Goal: Task Accomplishment & Management: Manage account settings

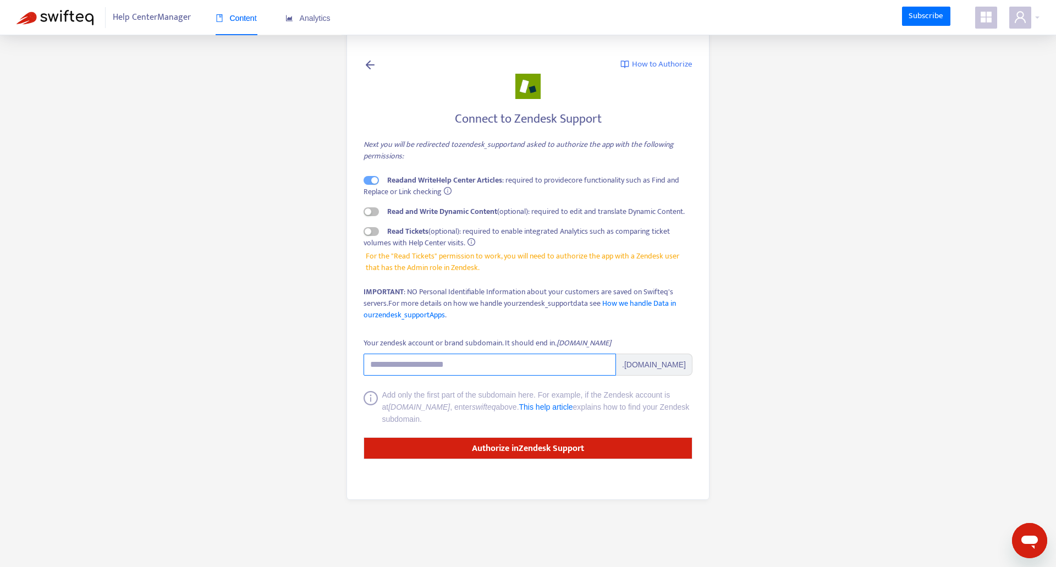
click at [491, 354] on input "Your zendesk account or brand subdomain. It should end in .zendesk.com" at bounding box center [490, 365] width 253 height 22
type input "**********"
click at [681, 413] on div "Add only the first part of the subdomain here. For example, if the Zendesk acco…" at bounding box center [537, 407] width 311 height 36
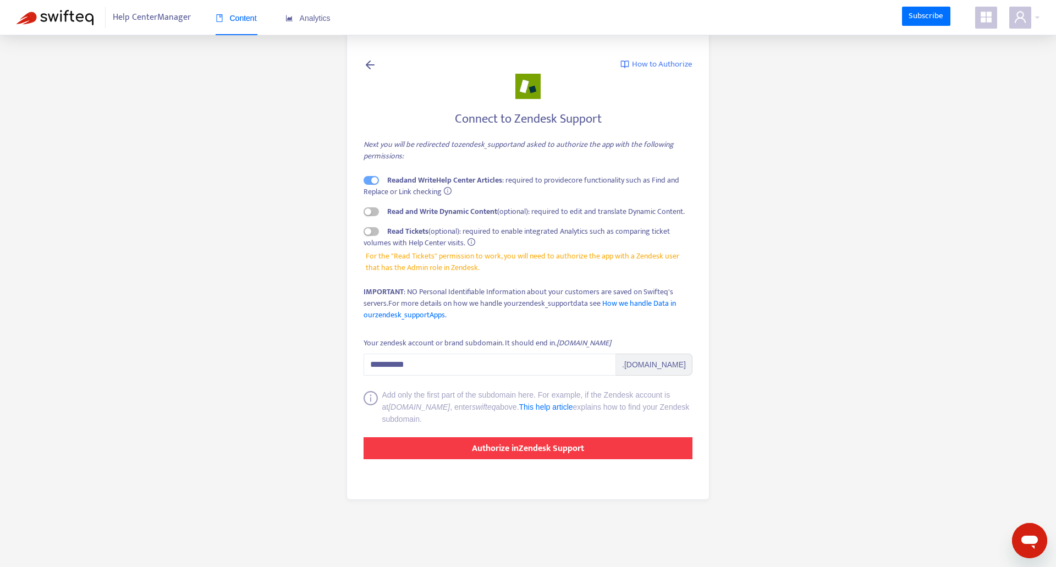
click at [552, 449] on strong "Authorize in Zendesk Support" at bounding box center [528, 448] width 112 height 15
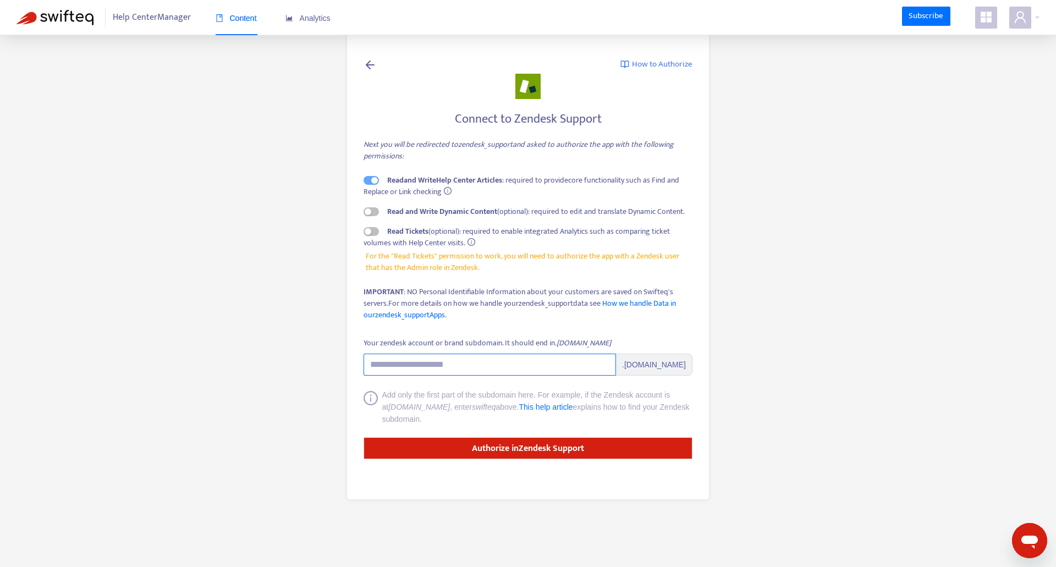
click at [497, 363] on input "Your zendesk account or brand subdomain. It should end in .zendesk.com" at bounding box center [490, 365] width 253 height 22
type input "********"
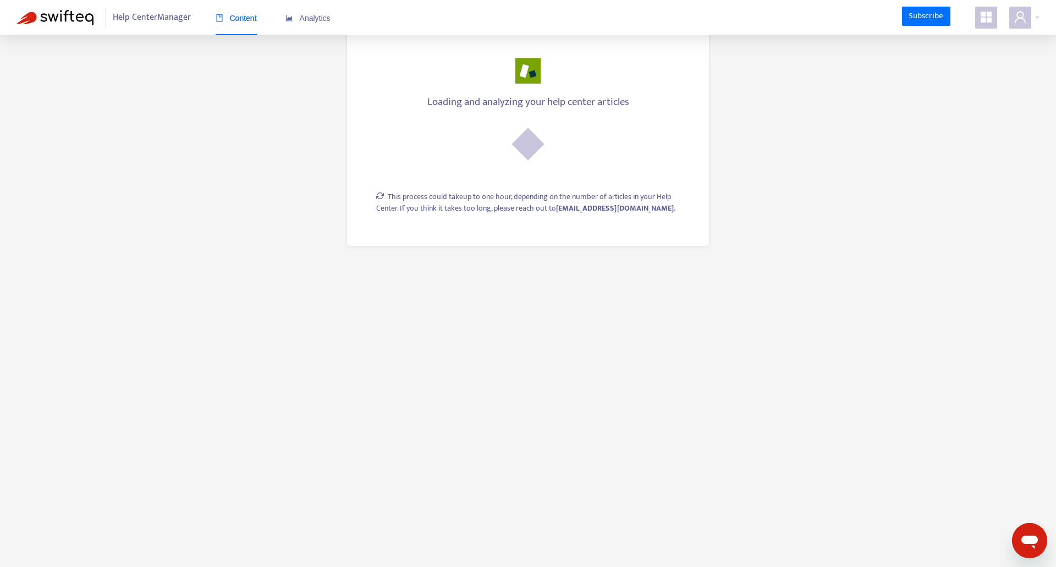
click at [370, 21] on div "Help Center Manager Content Analytics Subscribe" at bounding box center [528, 17] width 1056 height 35
click at [240, 31] on div "Content" at bounding box center [236, 19] width 41 height 34
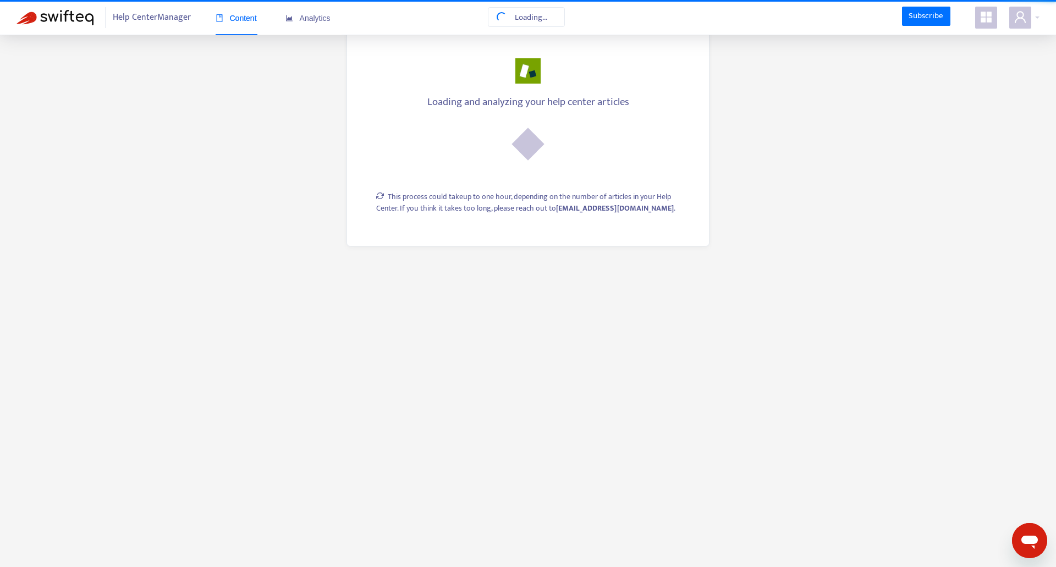
click at [237, 15] on span "Content" at bounding box center [236, 18] width 41 height 9
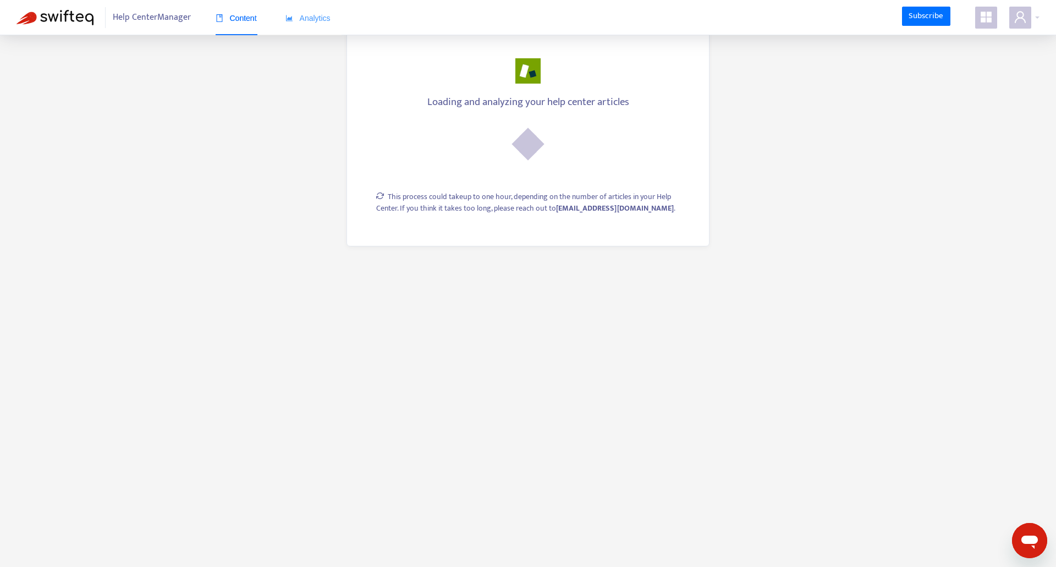
click at [325, 27] on div "Analytics" at bounding box center [308, 19] width 45 height 34
click at [246, 18] on span "Content" at bounding box center [236, 18] width 41 height 9
click at [260, 226] on main "Loading and analyzing your help center articles This process could take up to o…" at bounding box center [528, 283] width 1056 height 567
click at [45, 13] on img at bounding box center [55, 17] width 77 height 15
click at [133, 108] on main "Loading and analyzing your help center articles This process could take up to o…" at bounding box center [528, 283] width 1056 height 567
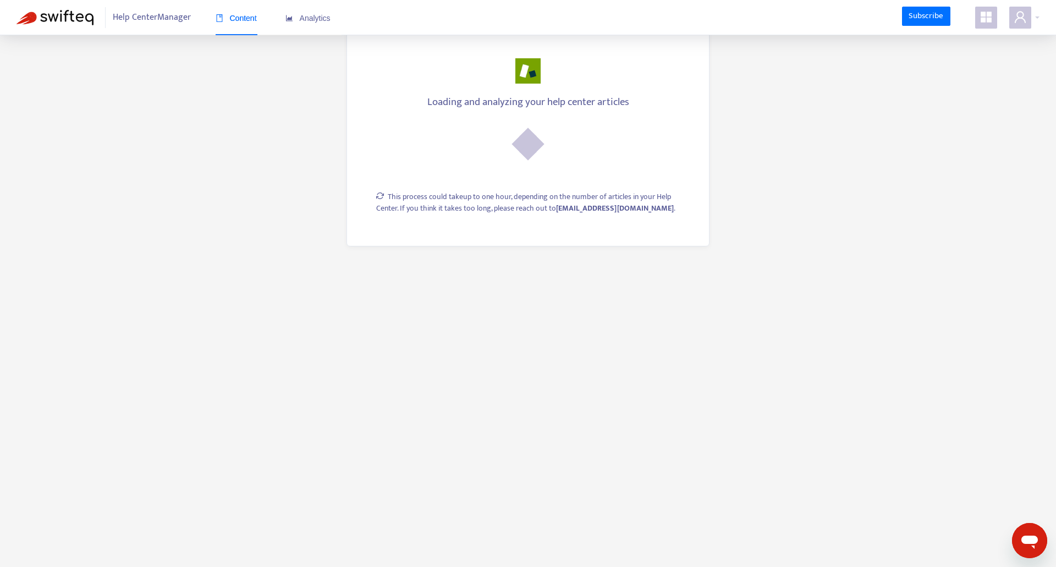
click at [763, 174] on main "Loading and analyzing your help center articles This process could take up to o…" at bounding box center [528, 283] width 1056 height 567
click at [414, 369] on main "Loading and analyzing your help center articles This process could take up to o…" at bounding box center [528, 283] width 1056 height 567
click at [887, 155] on main "Loading and analyzing your help center articles This process could take up to o…" at bounding box center [528, 283] width 1056 height 567
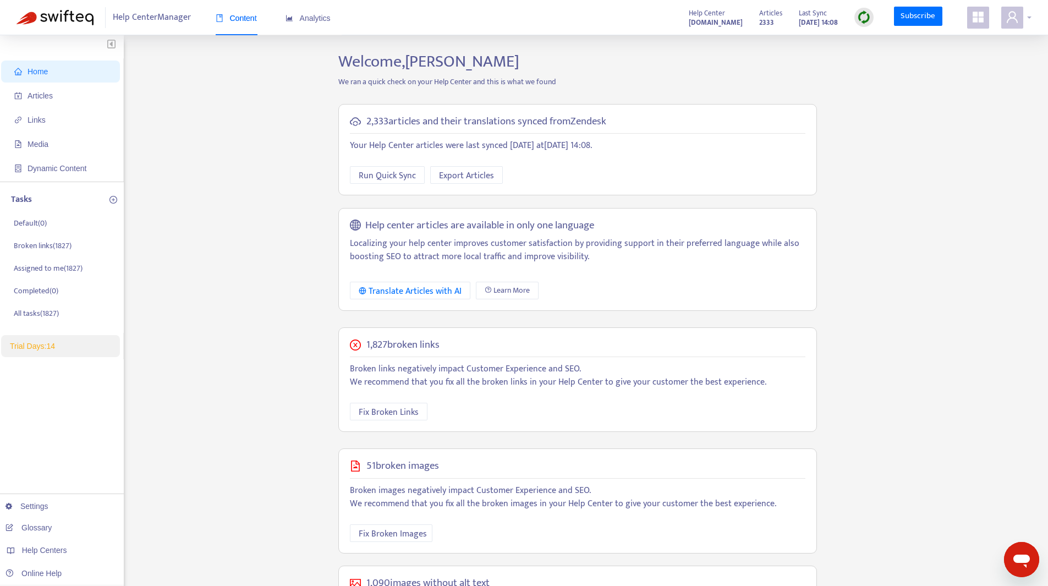
click at [1009, 17] on icon "user" at bounding box center [1012, 17] width 11 height 12
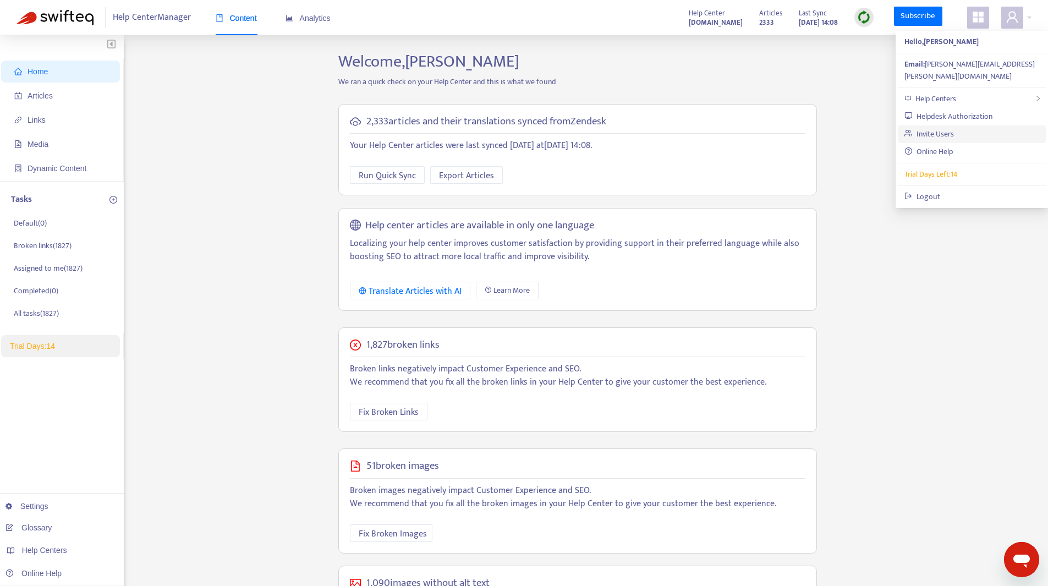
click at [932, 128] on link "Invite Users" at bounding box center [929, 134] width 50 height 13
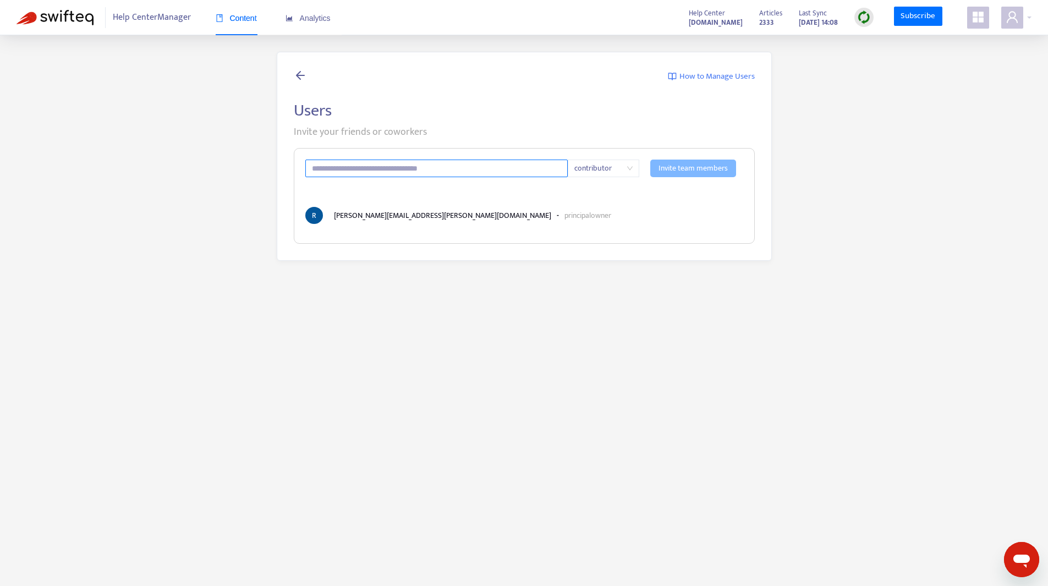
click at [366, 171] on input "text" at bounding box center [436, 169] width 263 height 18
type input "**********"
click at [366, 172] on input "**********" at bounding box center [436, 169] width 263 height 18
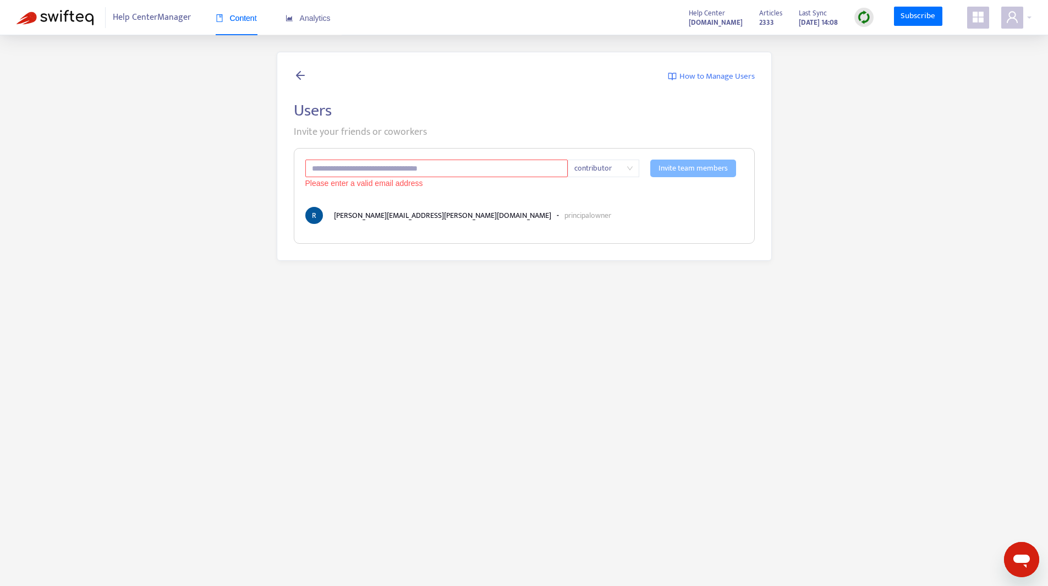
click at [415, 333] on main "How to Manage Users Users Invite your friends or coworkers Please enter a valid…" at bounding box center [524, 328] width 1048 height 586
click at [301, 70] on icon at bounding box center [300, 75] width 13 height 14
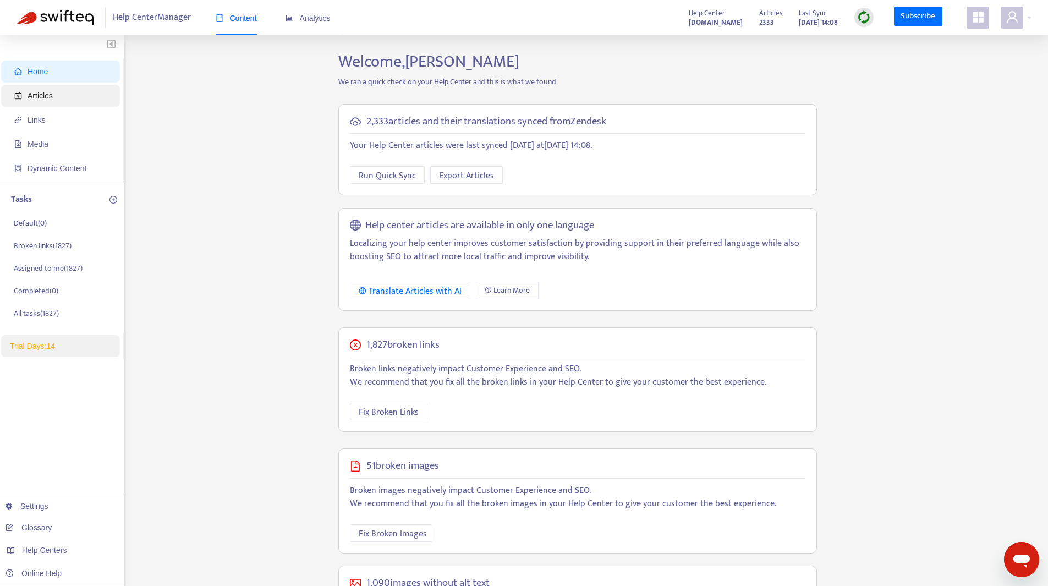
click at [57, 94] on span "Articles" at bounding box center [62, 96] width 97 height 22
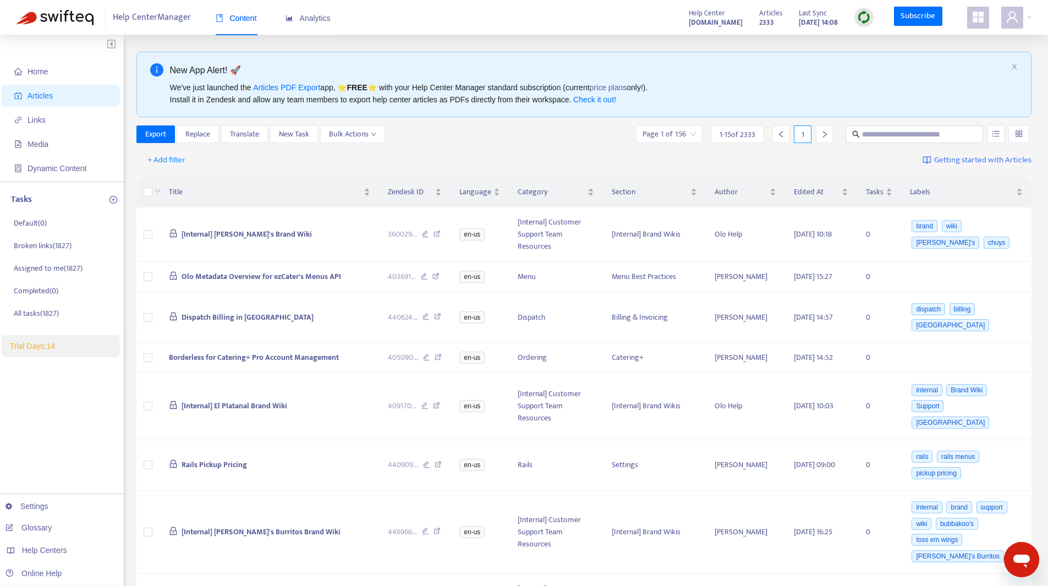
click at [1020, 63] on div "New App Alert! 🚀 We've just launched the Articles PDF Export app, ⭐ FREE ⭐️ wit…" at bounding box center [584, 84] width 896 height 65
click at [1014, 68] on icon "close" at bounding box center [1014, 66] width 4 height 5
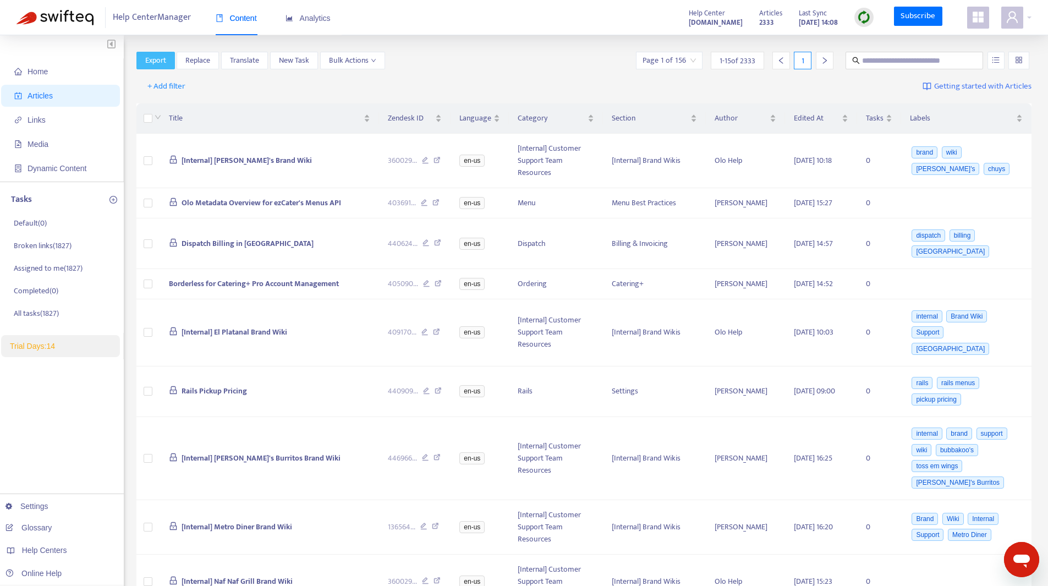
click at [156, 62] on span "Export" at bounding box center [155, 60] width 21 height 12
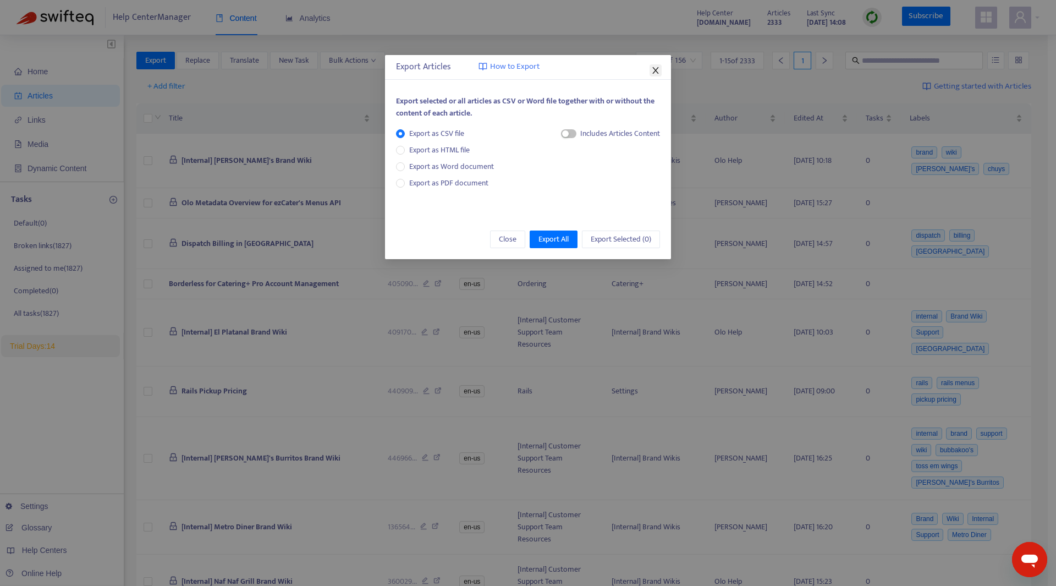
click at [651, 73] on span "Close" at bounding box center [656, 70] width 12 height 9
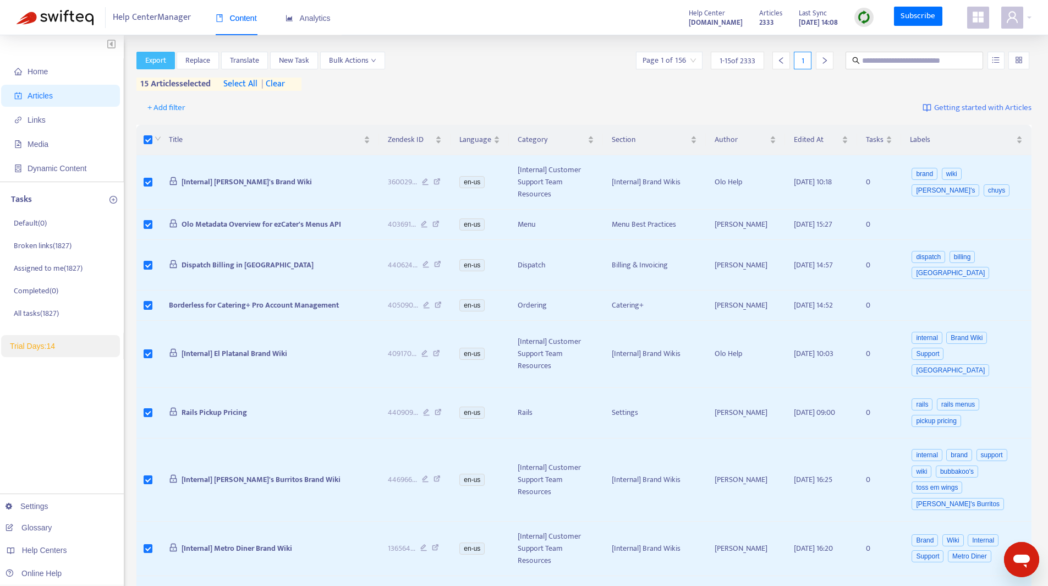
click at [161, 56] on span "Export" at bounding box center [155, 60] width 21 height 12
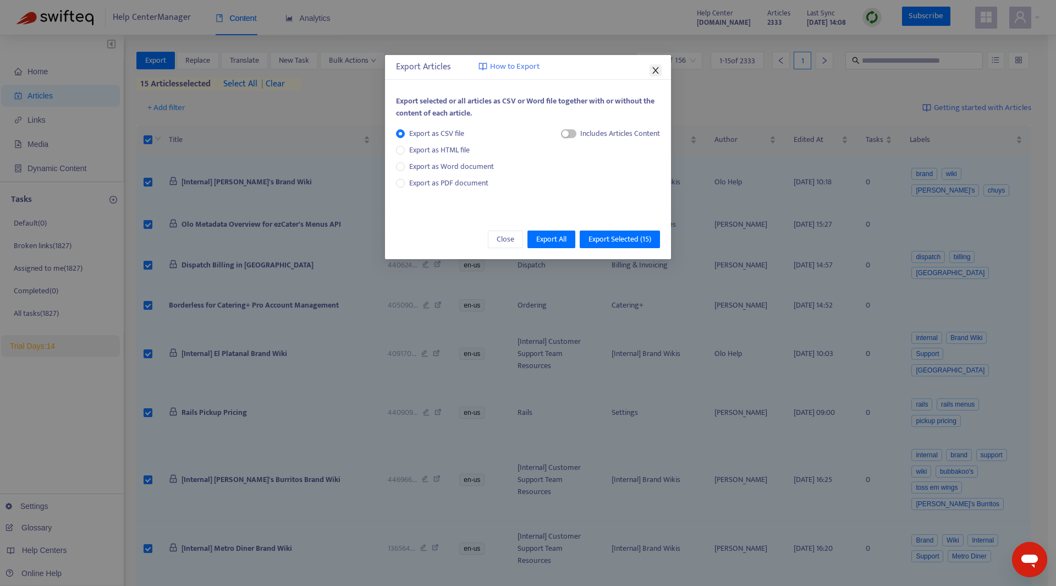
click at [655, 67] on icon "close" at bounding box center [655, 70] width 9 height 9
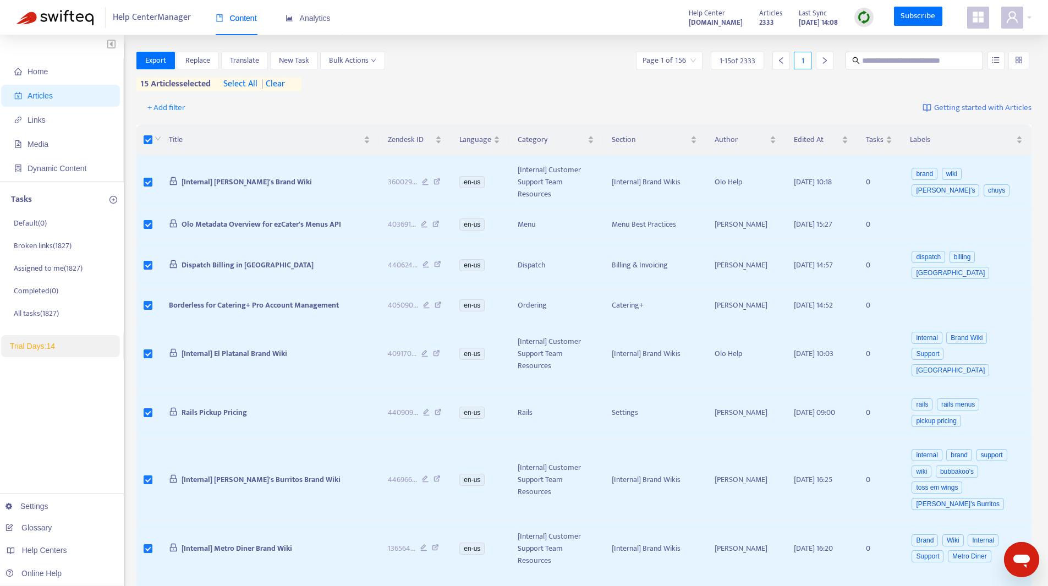
click at [254, 83] on span "select all" at bounding box center [240, 84] width 34 height 13
click at [156, 57] on span "Export" at bounding box center [155, 60] width 21 height 12
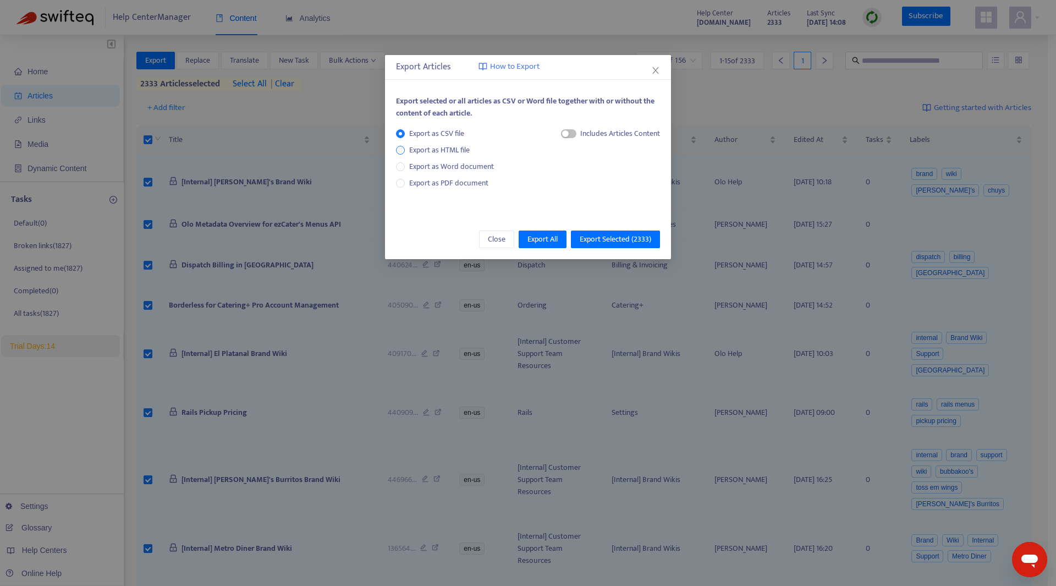
click at [449, 144] on span "Export as HTML file" at bounding box center [439, 150] width 69 height 12
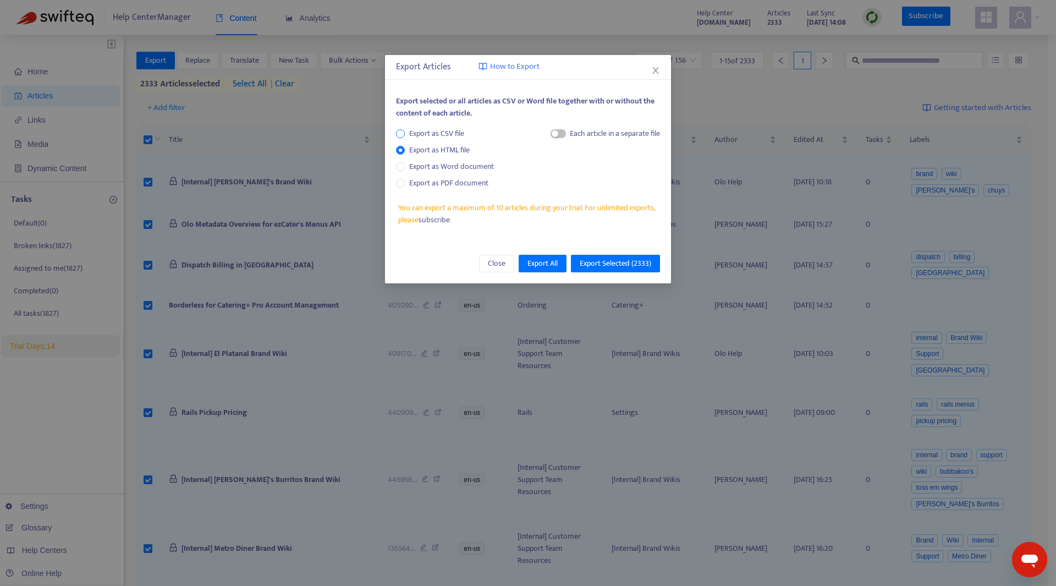
click at [446, 128] on span "Export as CSV file" at bounding box center [437, 134] width 64 height 12
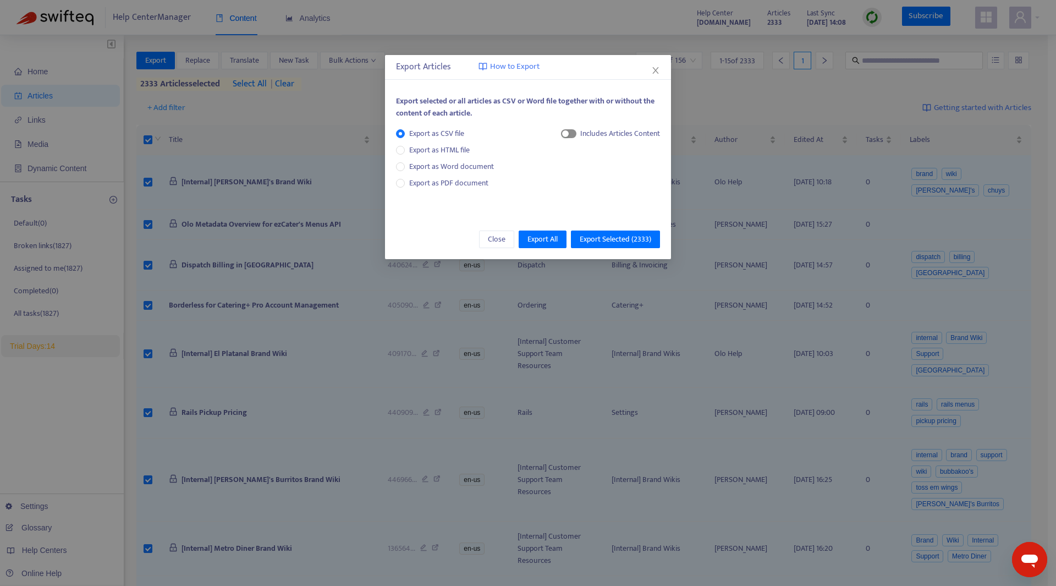
click at [564, 133] on div "button" at bounding box center [565, 133] width 7 height 7
click at [634, 240] on span "Export Selected ( 2333 )" at bounding box center [616, 239] width 72 height 12
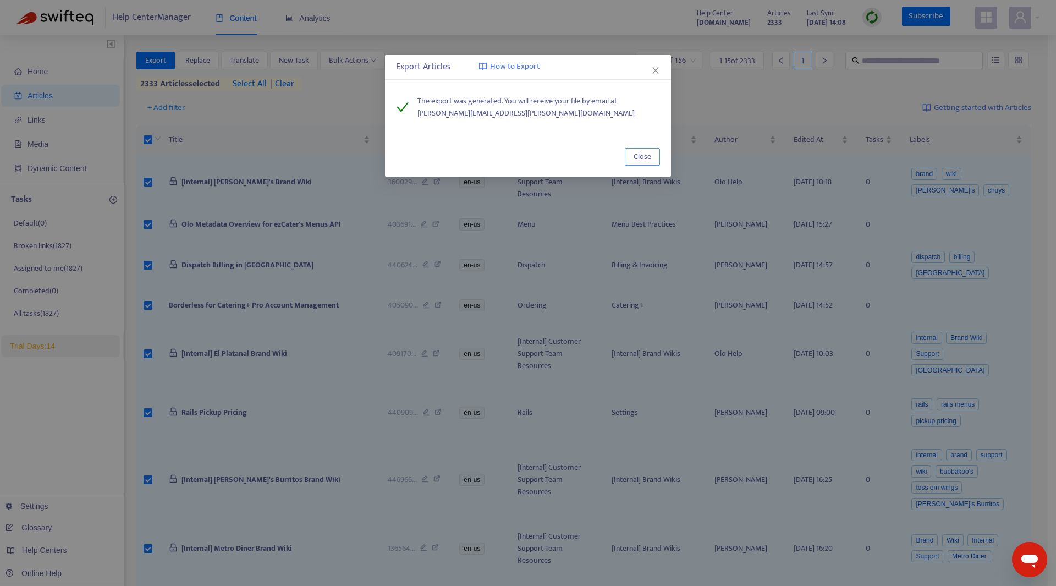
click at [629, 159] on button "Close" at bounding box center [642, 157] width 35 height 18
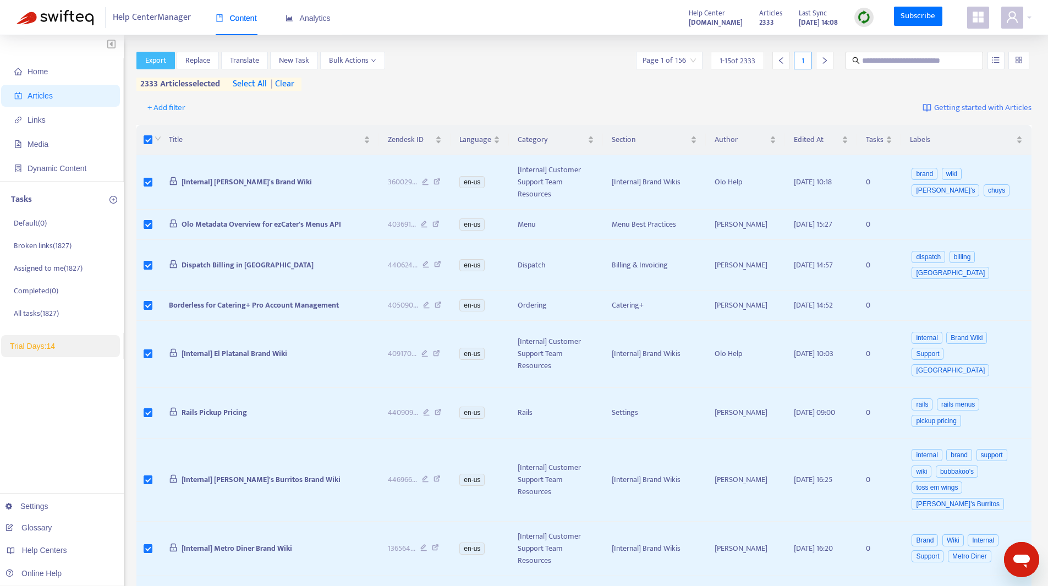
click at [163, 64] on span "Export" at bounding box center [155, 60] width 21 height 12
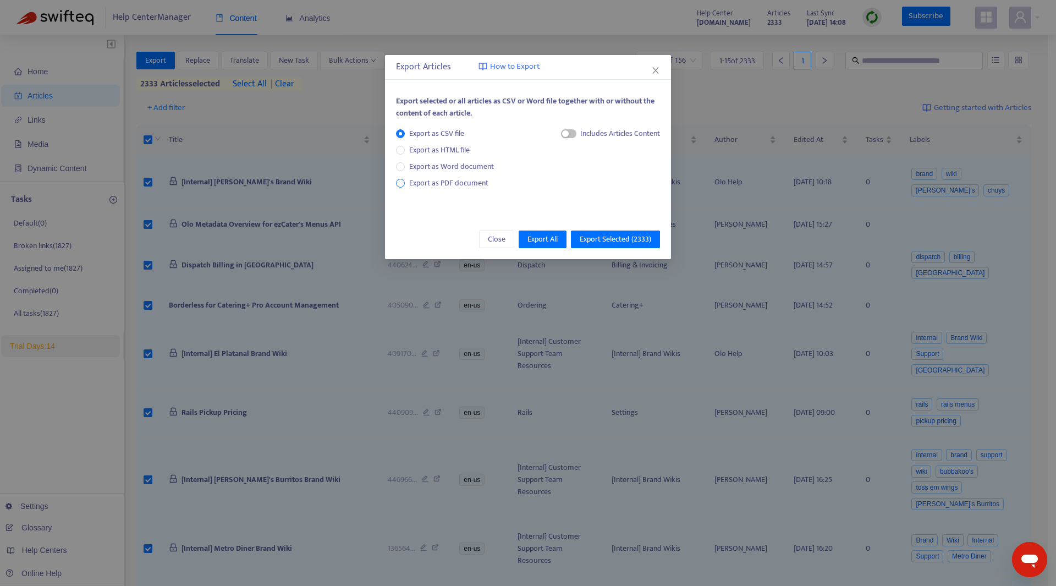
click at [455, 185] on span "Export as PDF document" at bounding box center [448, 183] width 79 height 13
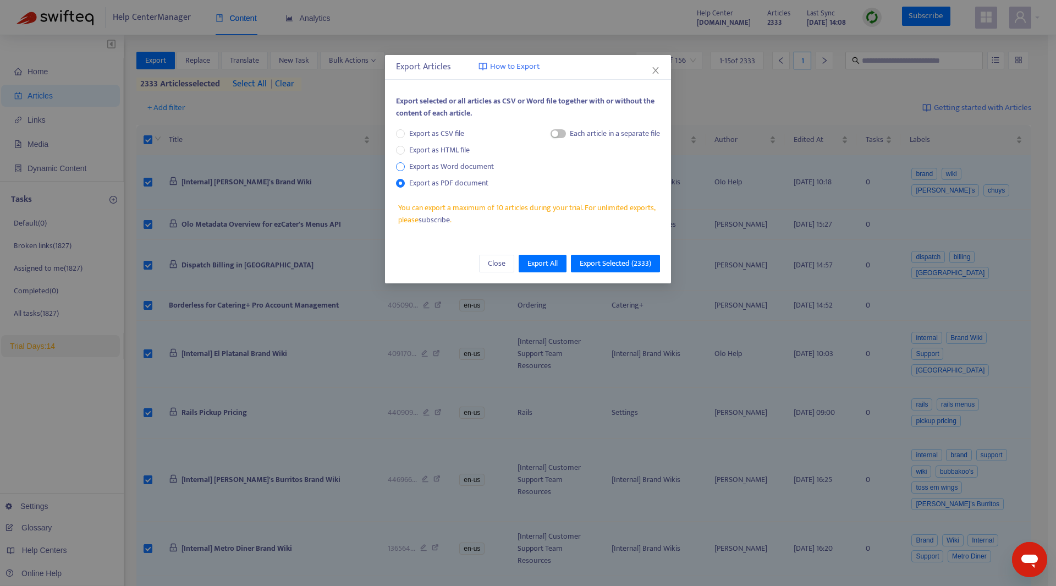
click at [436, 167] on span "Export as Word document" at bounding box center [452, 167] width 94 height 12
click at [445, 153] on span "Export as HTML file" at bounding box center [439, 150] width 69 height 12
click at [447, 132] on span "Export as CSV file" at bounding box center [437, 134] width 64 height 12
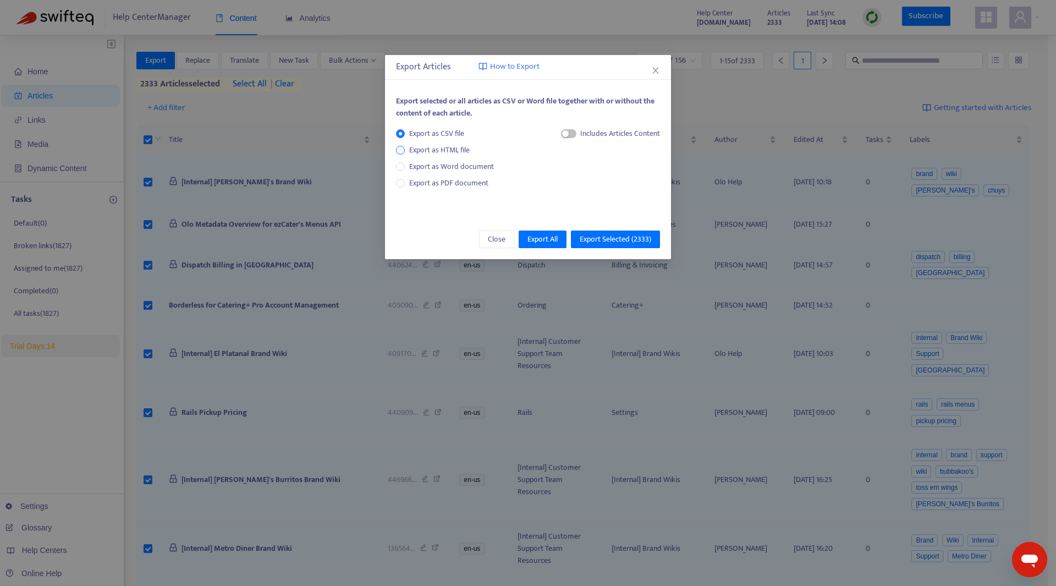
click at [443, 150] on span "Export as HTML file" at bounding box center [439, 150] width 69 height 12
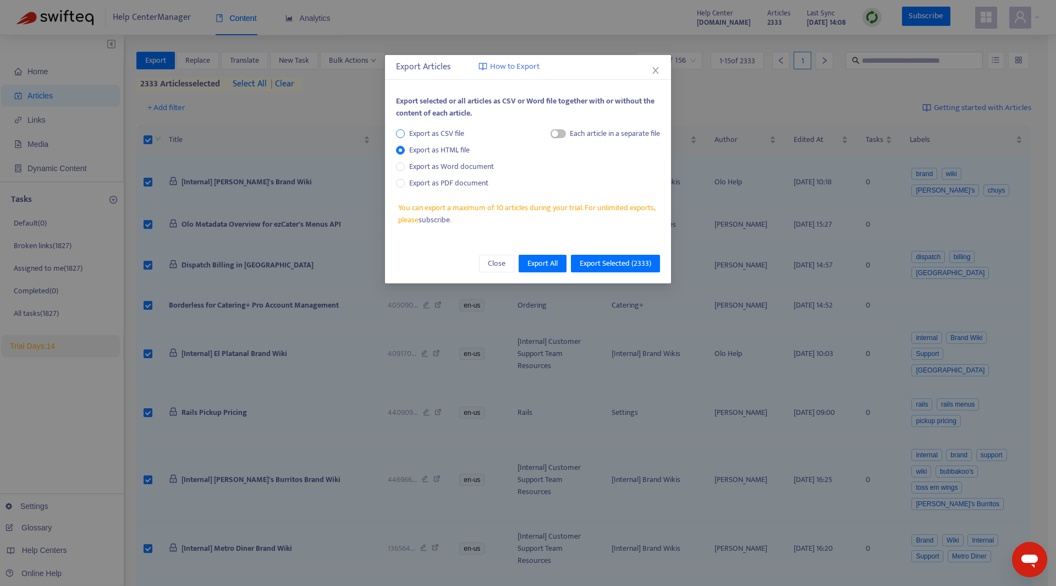
click at [446, 134] on span "Export as CSV file" at bounding box center [437, 134] width 64 height 12
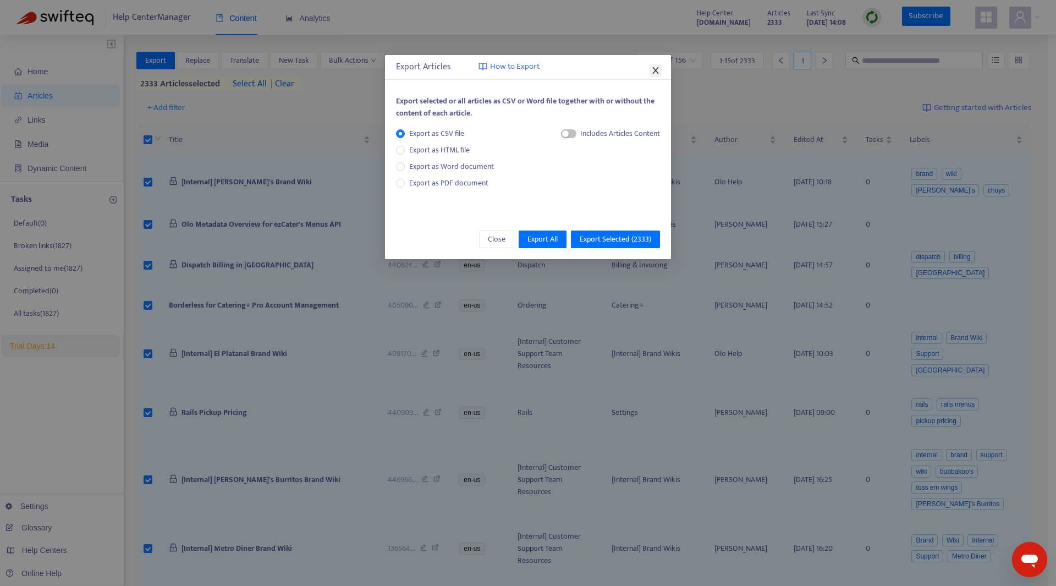
click at [652, 64] on button "Close" at bounding box center [656, 70] width 12 height 12
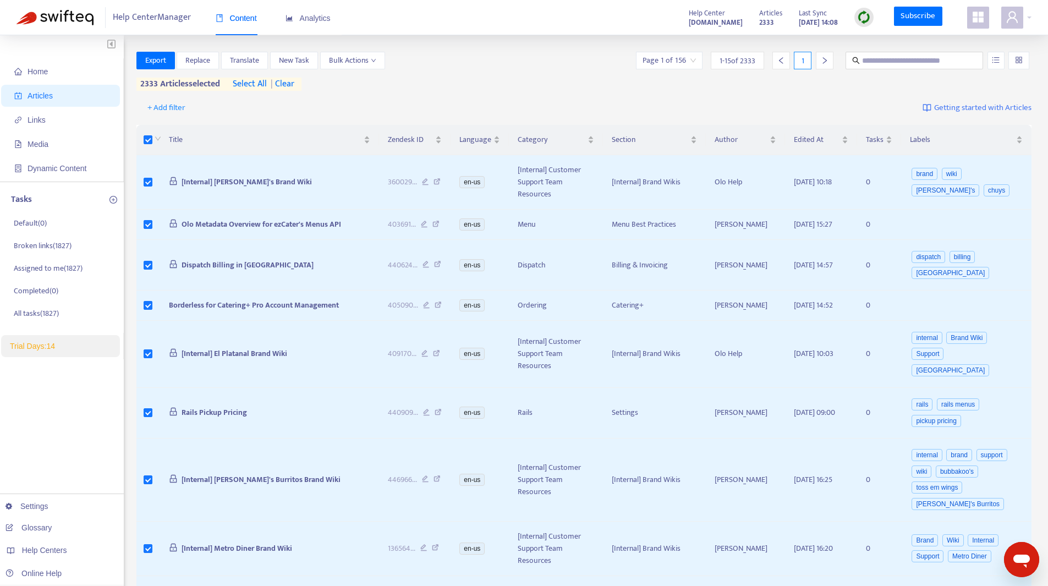
click at [723, 96] on div "+ Add filter Getting started with Articles" at bounding box center [584, 108] width 896 height 26
click at [1014, 16] on icon "user" at bounding box center [1012, 16] width 13 height 13
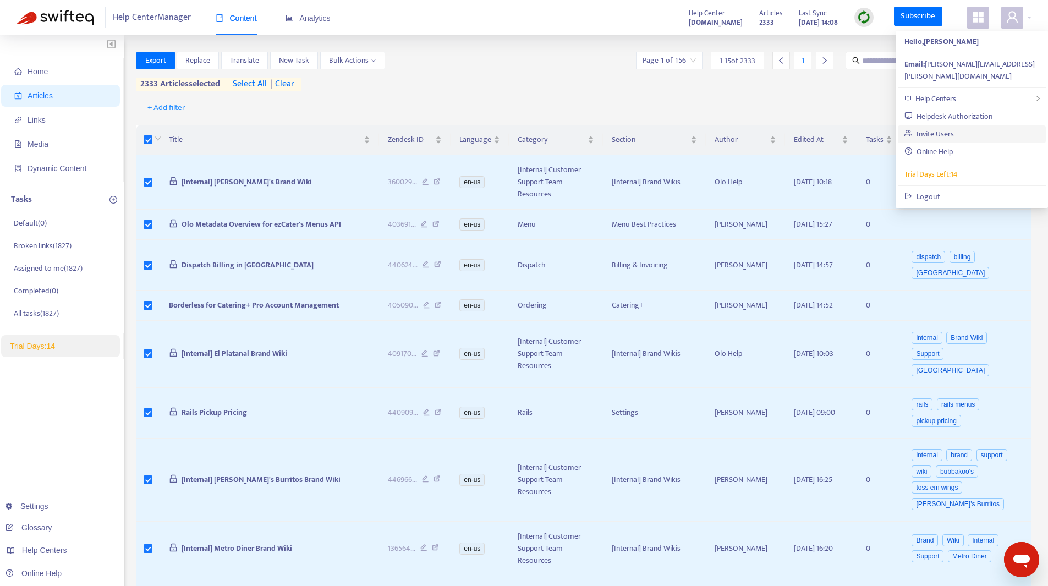
click at [940, 128] on link "Invite Users" at bounding box center [929, 134] width 50 height 13
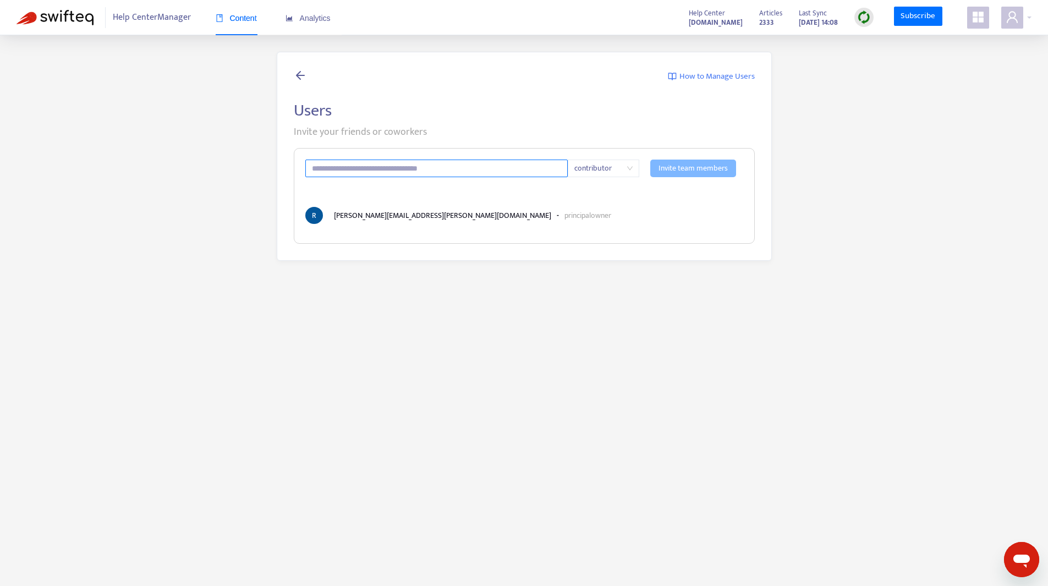
click at [371, 166] on input "text" at bounding box center [436, 169] width 263 height 18
paste input "**********"
click at [620, 171] on span "contributor" at bounding box center [603, 168] width 58 height 17
type input "**********"
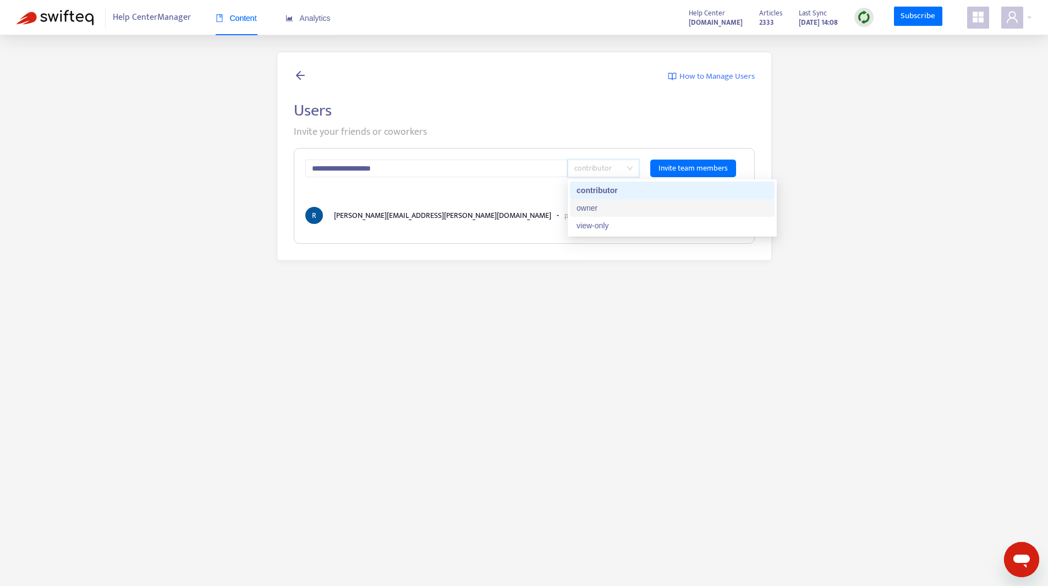
click at [612, 209] on div "owner" at bounding box center [672, 208] width 191 height 12
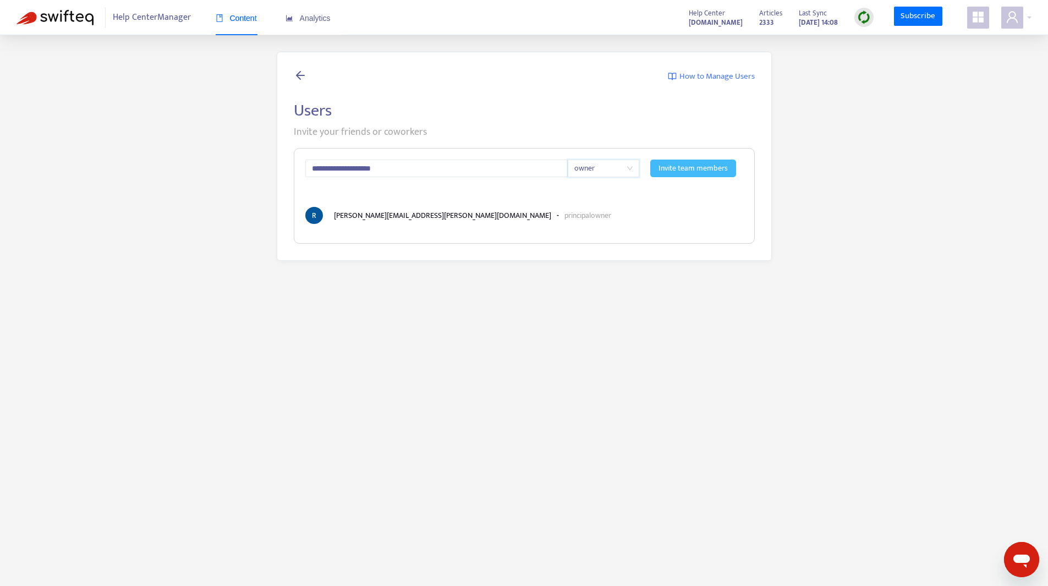
click at [704, 172] on span "Invite team members" at bounding box center [693, 168] width 69 height 12
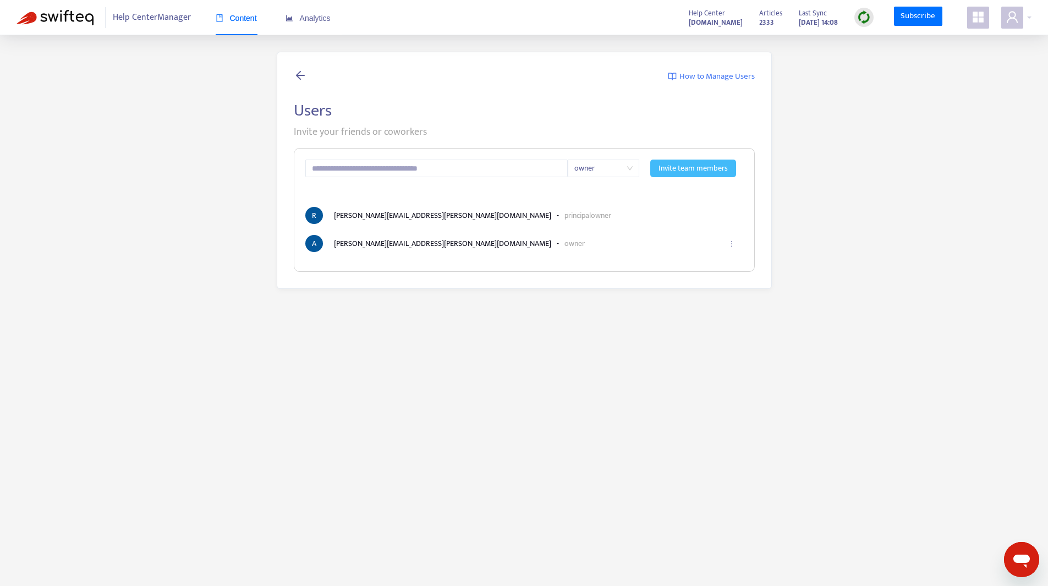
click at [145, 18] on span "Help Center Manager" at bounding box center [152, 17] width 78 height 21
click at [235, 22] on span "Content" at bounding box center [236, 18] width 41 height 9
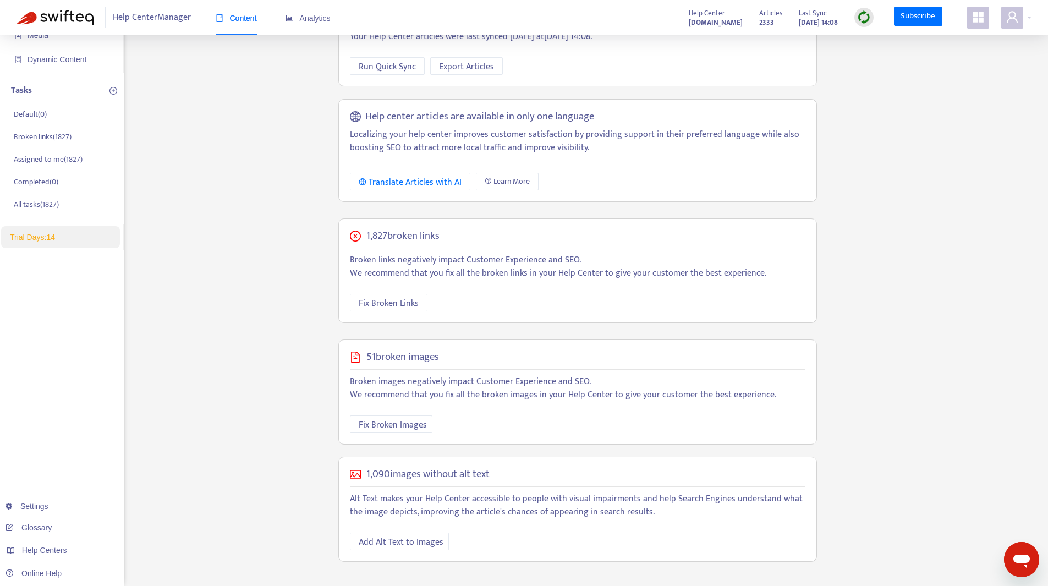
scroll to position [109, 0]
